Goal: Communication & Community: Participate in discussion

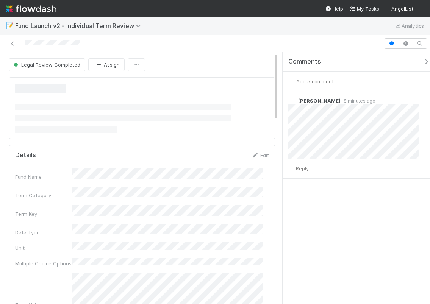
click at [329, 82] on span "Add a comment..." at bounding box center [316, 81] width 41 height 6
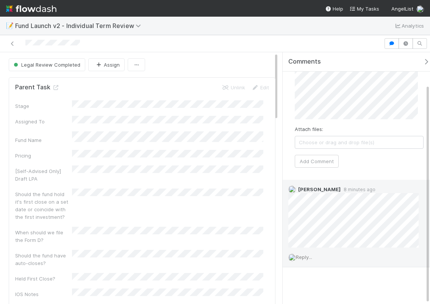
click at [307, 250] on div "Reply..." at bounding box center [356, 257] width 147 height 19
click at [306, 258] on span "Reply..." at bounding box center [304, 257] width 16 height 6
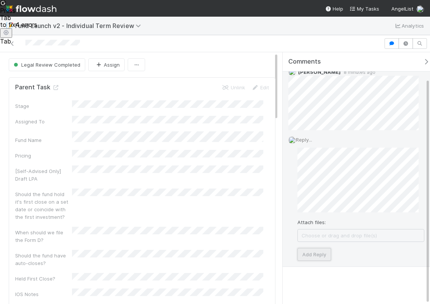
click at [304, 250] on button "Add Reply" at bounding box center [315, 254] width 34 height 13
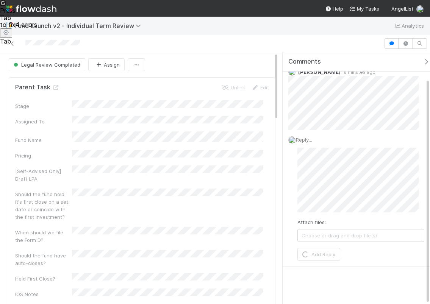
scroll to position [0, 0]
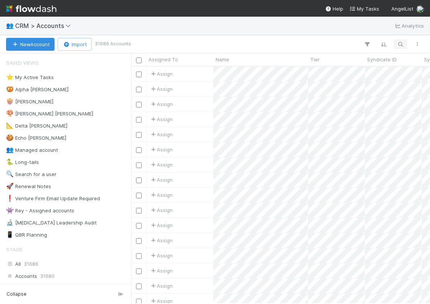
scroll to position [232, 293]
click at [405, 41] on button "button" at bounding box center [401, 44] width 14 height 10
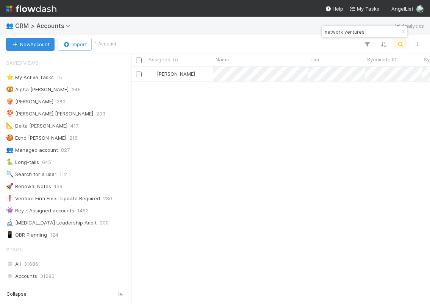
type input "network ventures"
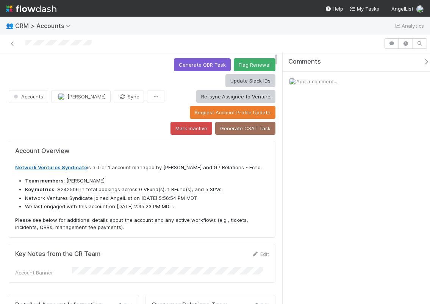
scroll to position [148, 106]
